Goal: Information Seeking & Learning: Find contact information

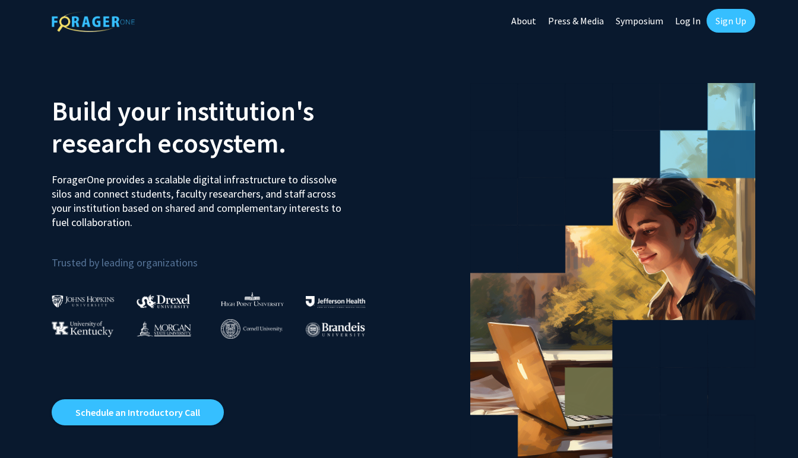
click at [729, 21] on link "Sign Up" at bounding box center [730, 21] width 49 height 24
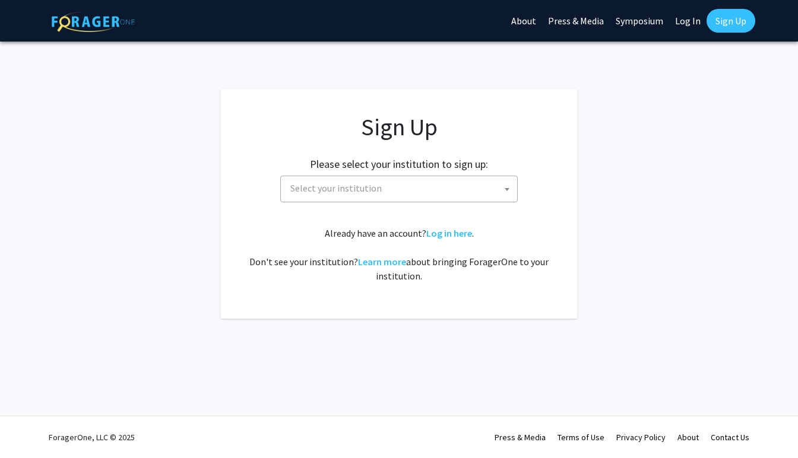
click at [340, 185] on span "Select your institution" at bounding box center [335, 188] width 91 height 12
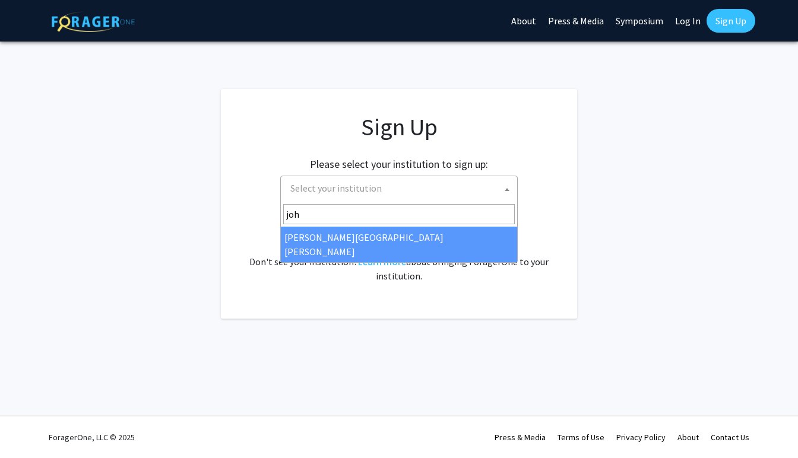
type input "joh"
select select "1"
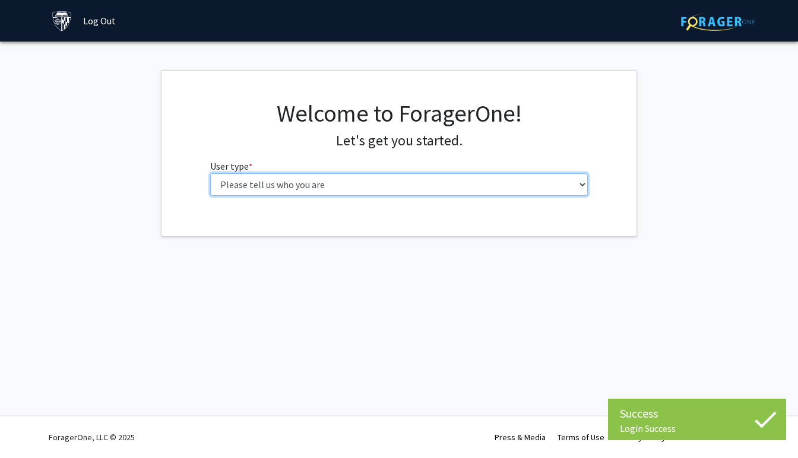
select select "2: masters"
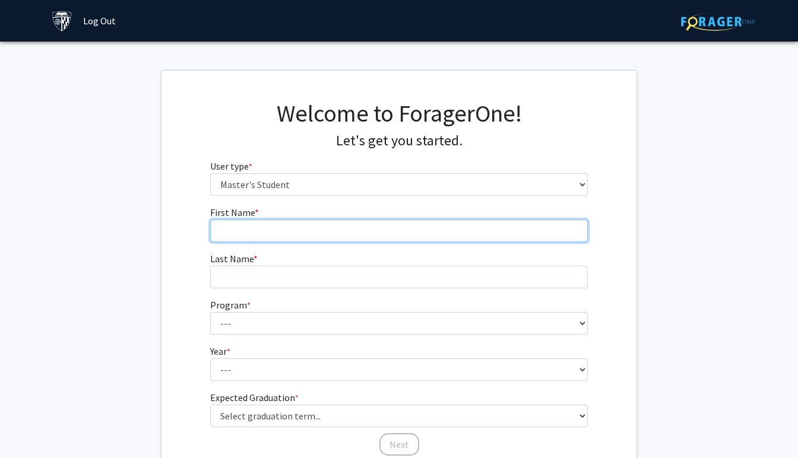
click at [306, 233] on input "First Name * required" at bounding box center [399, 231] width 378 height 23
type input "[PERSON_NAME]"
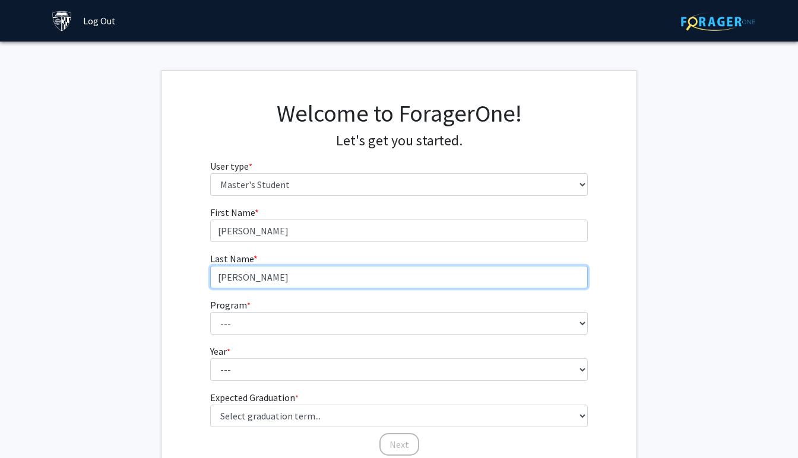
type input "[PERSON_NAME]"
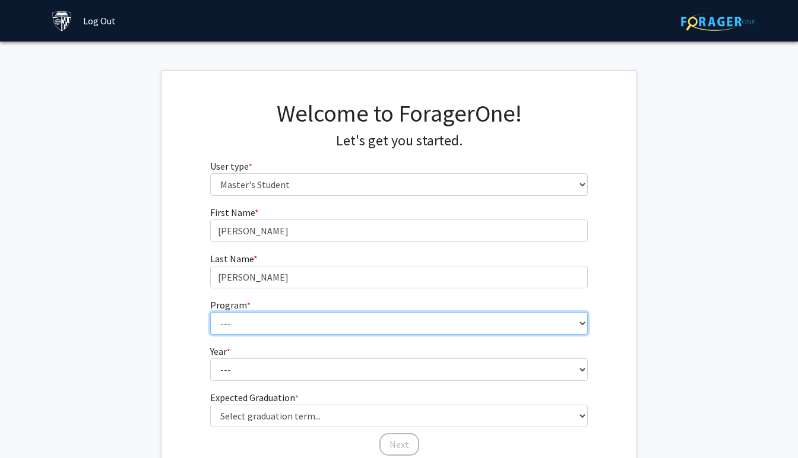
select select "100: 85"
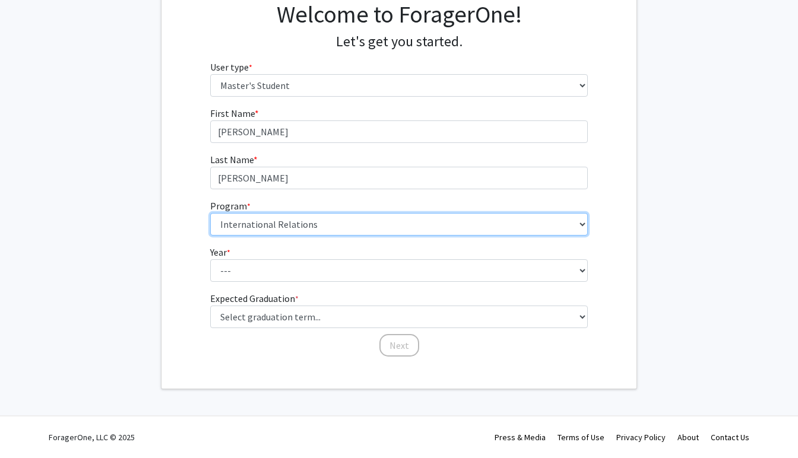
scroll to position [99, 0]
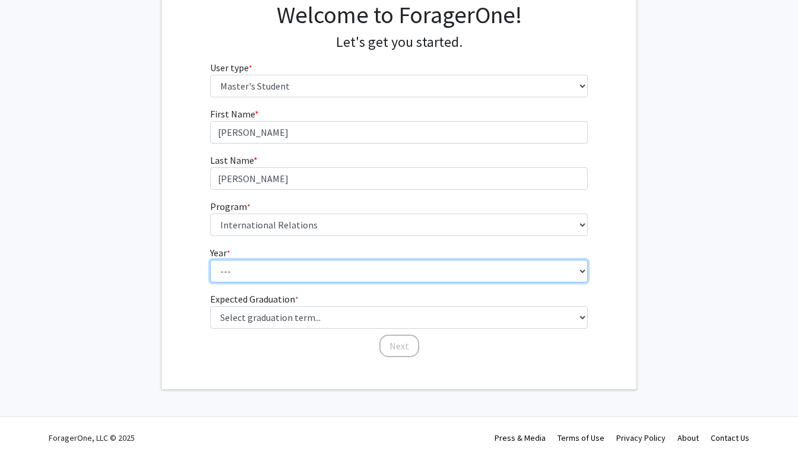
select select "1: first_year"
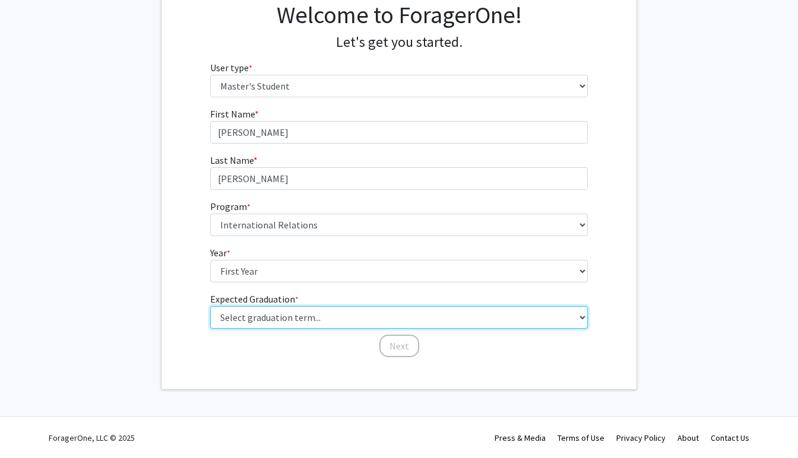
select select "9: spring_2027"
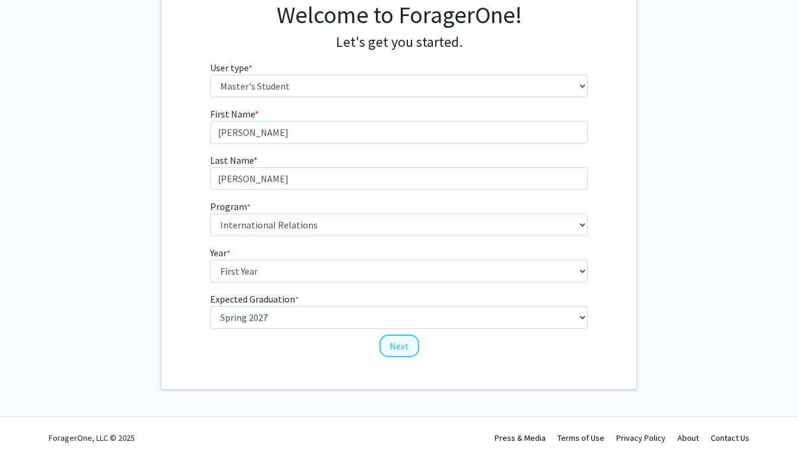
click at [397, 348] on button "Next" at bounding box center [399, 346] width 40 height 23
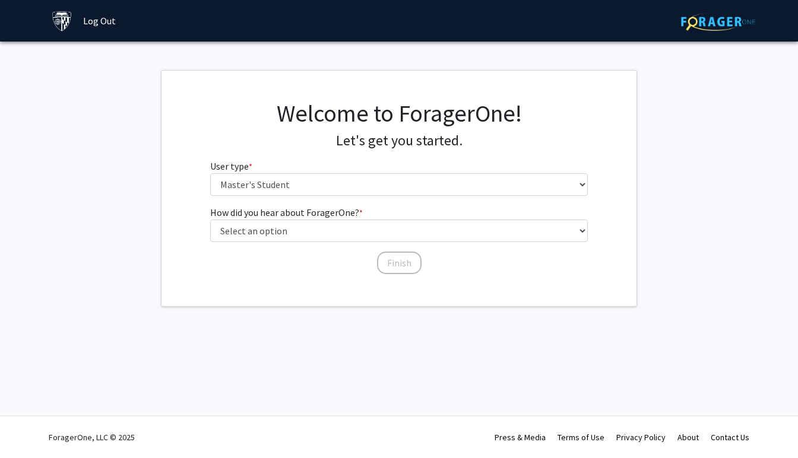
scroll to position [0, 0]
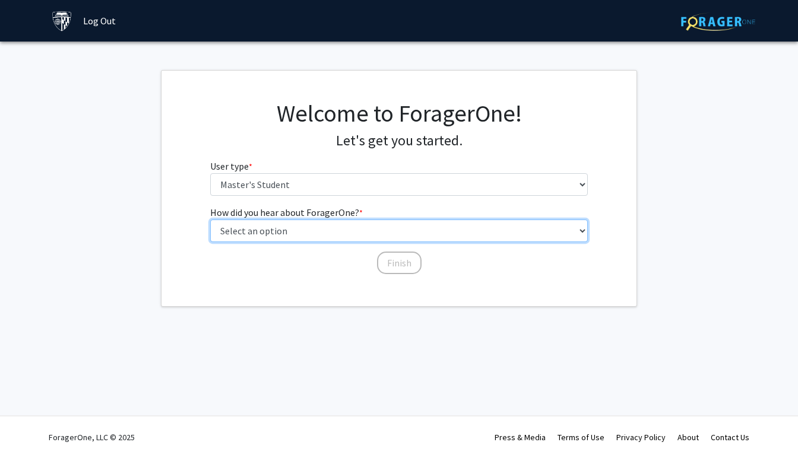
select select "5: other"
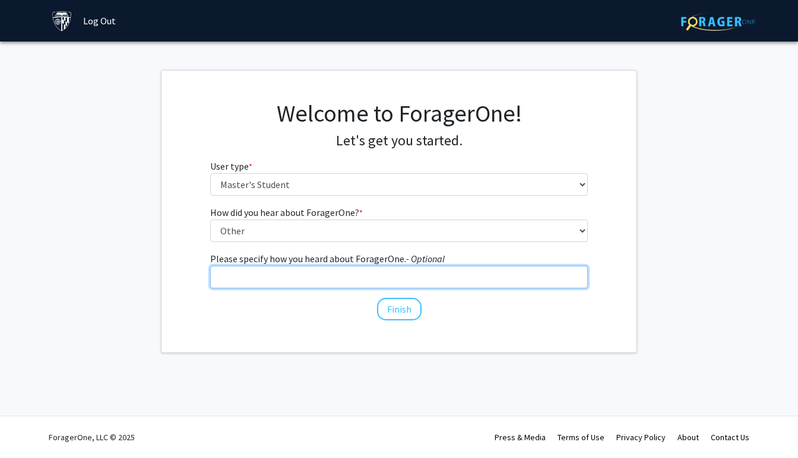
click at [349, 278] on input "Please specify how you heard about ForagerOne. - Optional" at bounding box center [399, 277] width 378 height 23
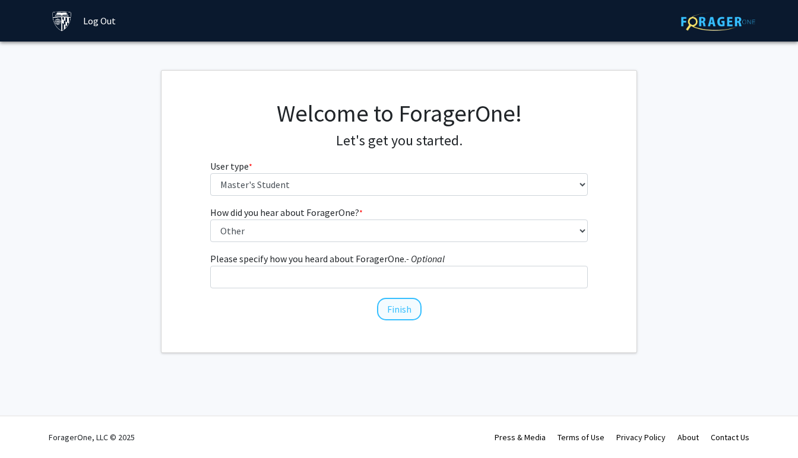
click at [393, 310] on button "Finish" at bounding box center [399, 309] width 45 height 23
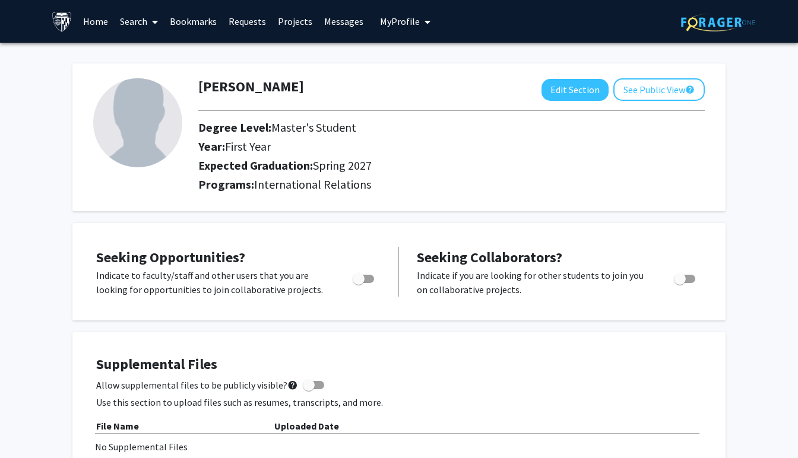
click at [285, 19] on link "Projects" at bounding box center [295, 22] width 46 height 42
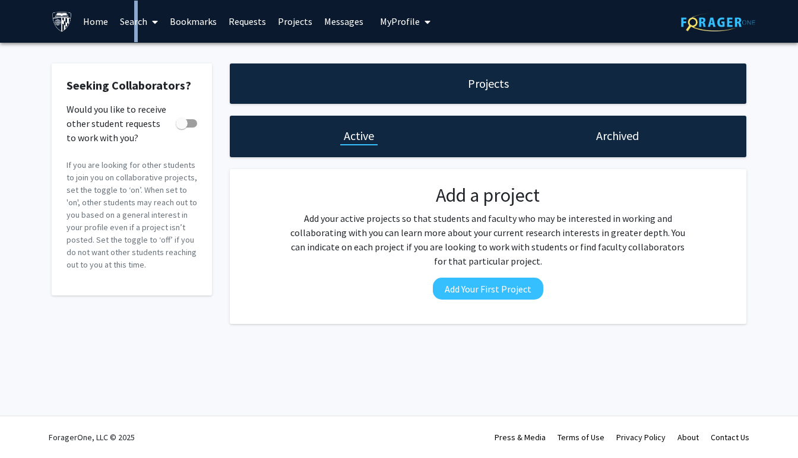
click at [131, 23] on link "Search" at bounding box center [139, 22] width 50 height 42
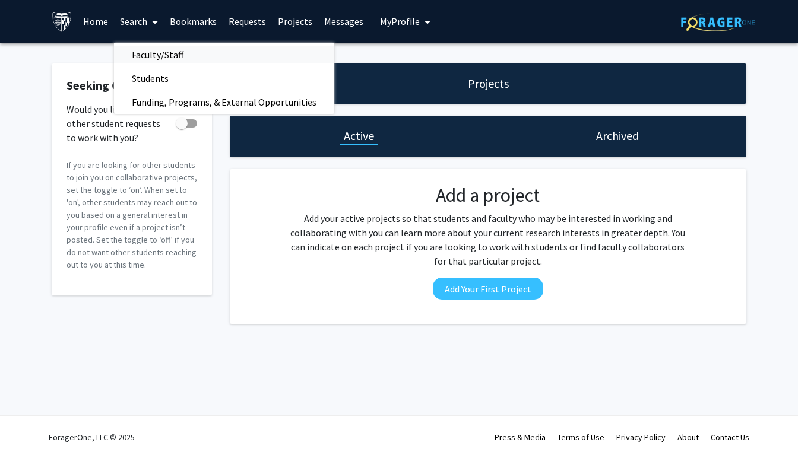
click at [157, 57] on span "Faculty/Staff" at bounding box center [157, 55] width 87 height 24
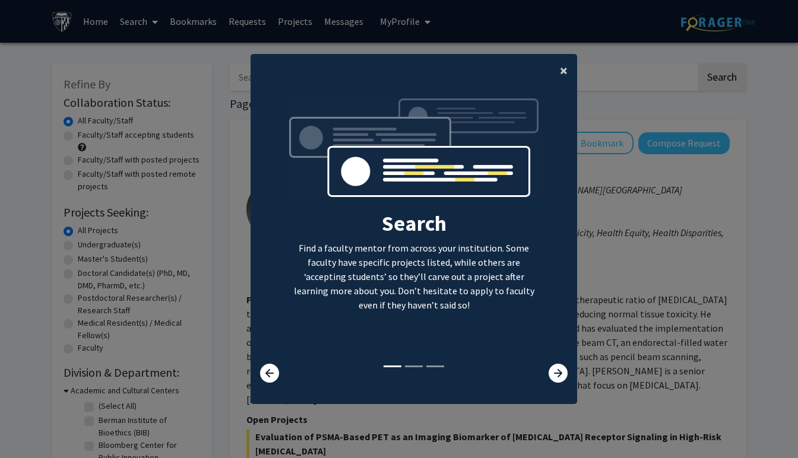
click at [567, 61] on span "×" at bounding box center [564, 70] width 8 height 18
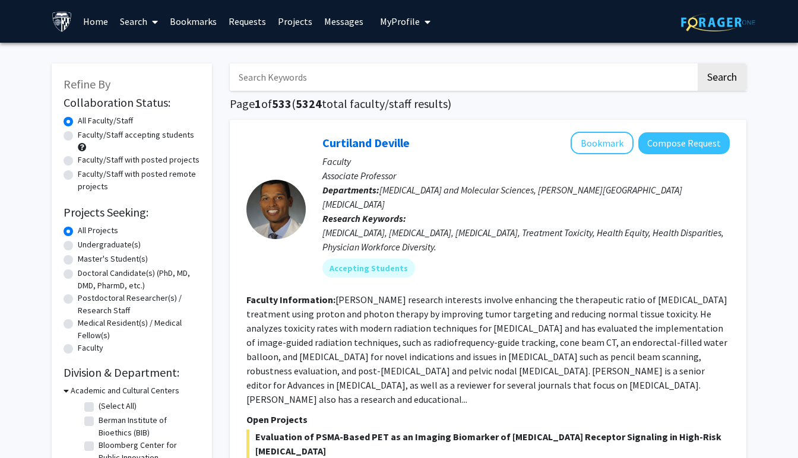
click at [449, 68] on input "Search Keywords" at bounding box center [463, 77] width 466 height 27
type input "David"
click at [723, 78] on button "Search" at bounding box center [721, 77] width 49 height 27
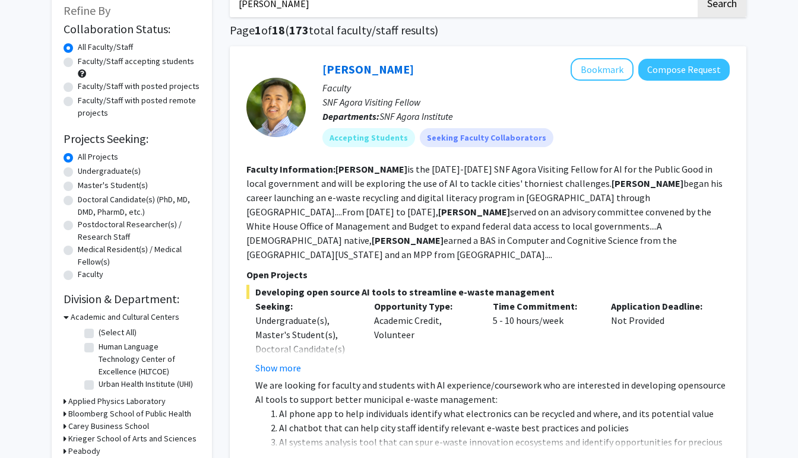
scroll to position [198, 0]
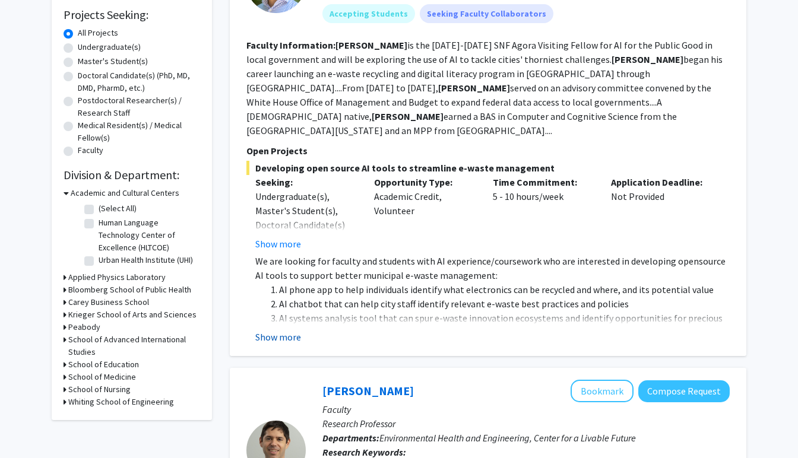
click at [290, 330] on button "Show more" at bounding box center [278, 337] width 46 height 14
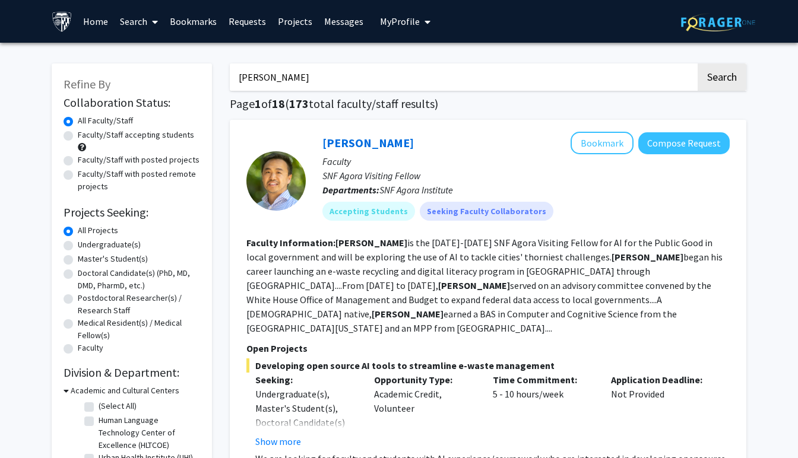
scroll to position [0, 0]
click at [354, 147] on link "David Park" at bounding box center [367, 142] width 91 height 15
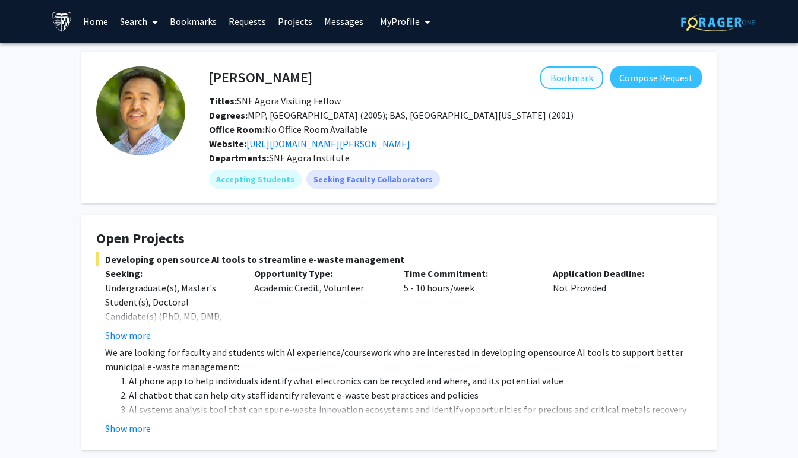
click at [572, 74] on button "Bookmark" at bounding box center [571, 77] width 63 height 23
drag, startPoint x: 639, startPoint y: 83, endPoint x: 500, endPoint y: 293, distance: 251.7
click at [500, 293] on div "David Park Remove Bookmark Compose Request Titles: SNF Agora Visiting Fellow De…" at bounding box center [398, 448] width 653 height 793
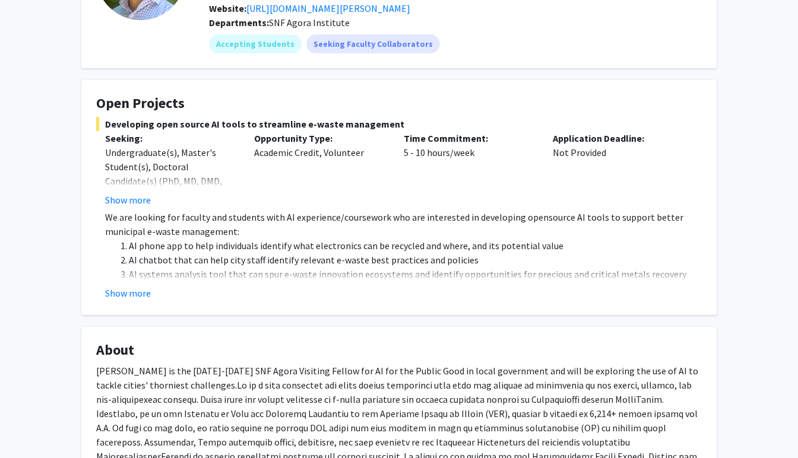
scroll to position [140, 0]
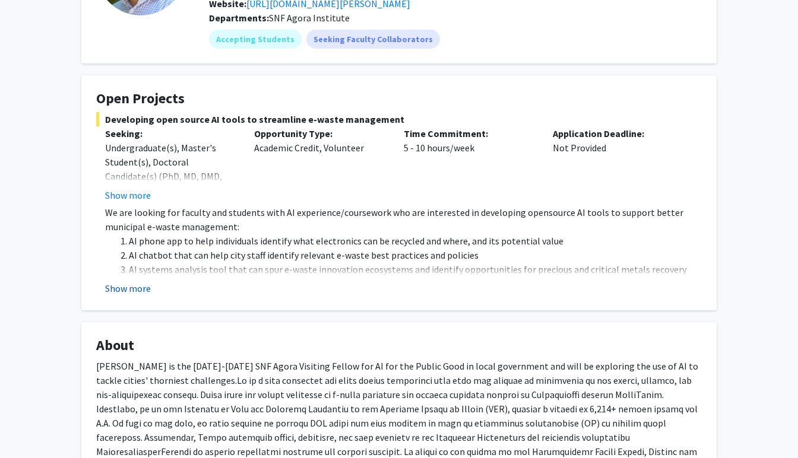
click at [133, 288] on button "Show more" at bounding box center [128, 288] width 46 height 14
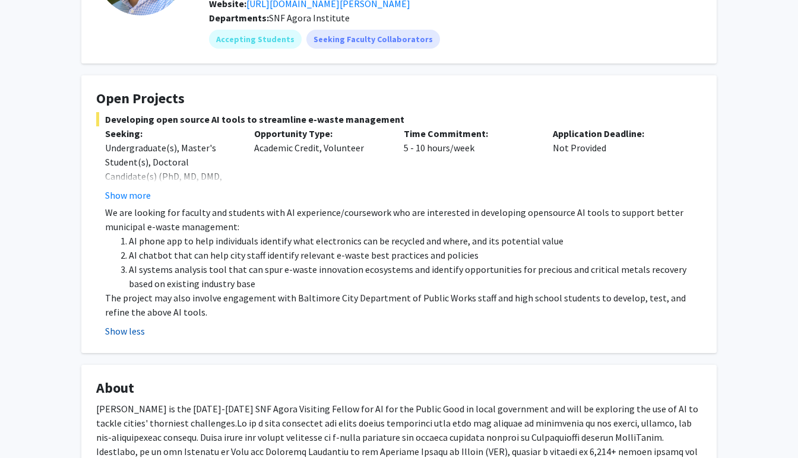
scroll to position [431, 0]
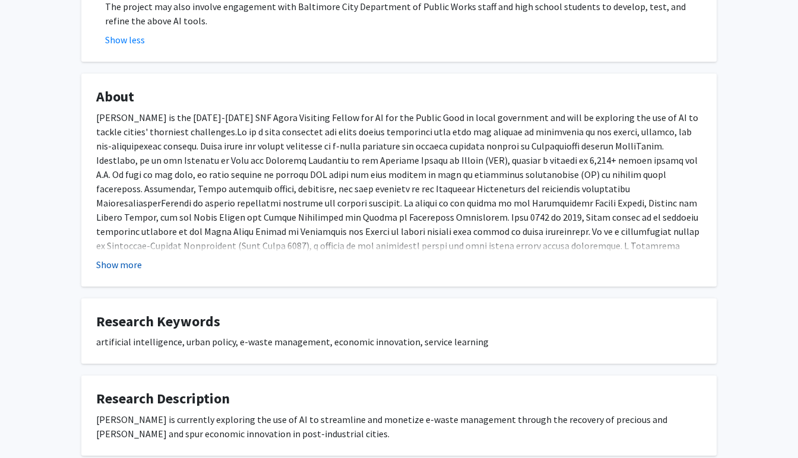
click at [120, 266] on button "Show more" at bounding box center [119, 265] width 46 height 14
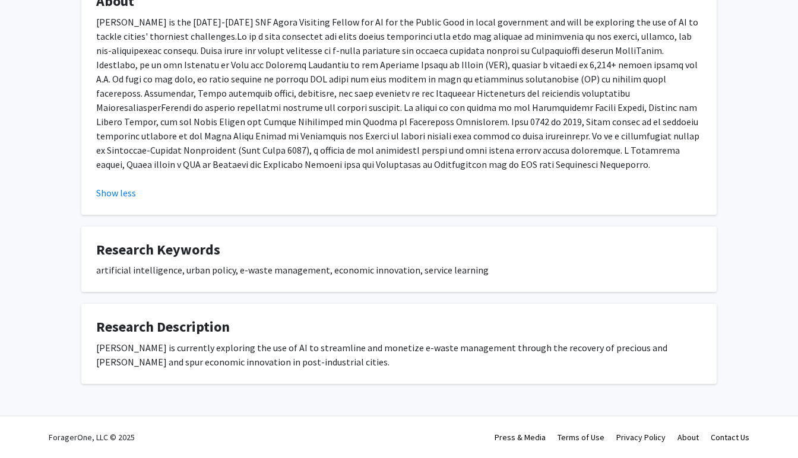
scroll to position [277, 0]
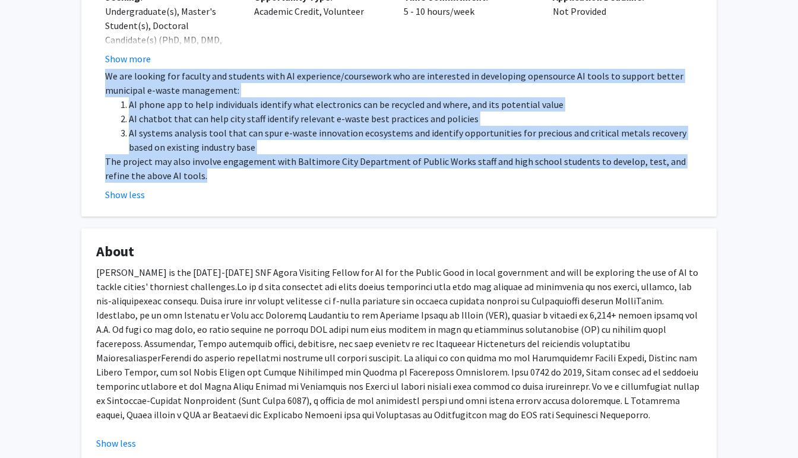
drag, startPoint x: 181, startPoint y: 181, endPoint x: 106, endPoint y: 71, distance: 133.2
click at [106, 71] on div "We are looking for faculty and students with AI experience/coursework who are i…" at bounding box center [403, 126] width 596 height 114
copy div "We are looking for faculty and students with AI experience/coursework who are i…"
